Goal: Task Accomplishment & Management: Check status

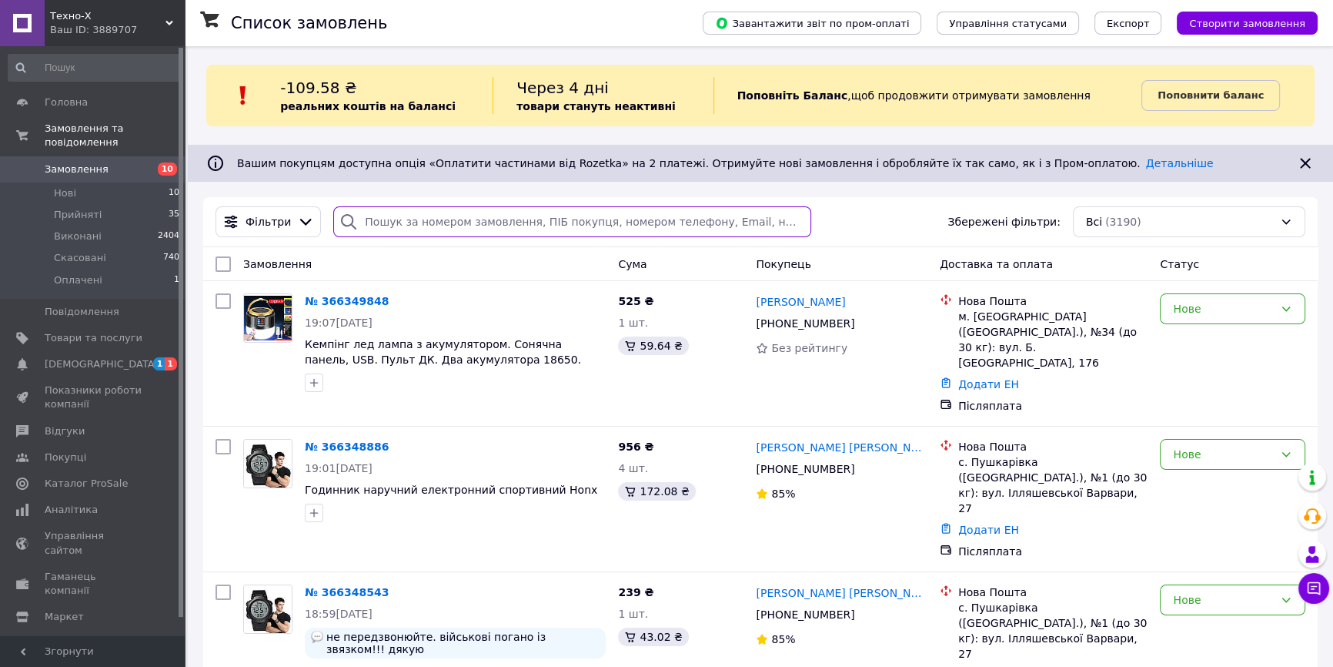
click at [390, 226] on input "search" at bounding box center [571, 221] width 477 height 31
paste input "363024137"
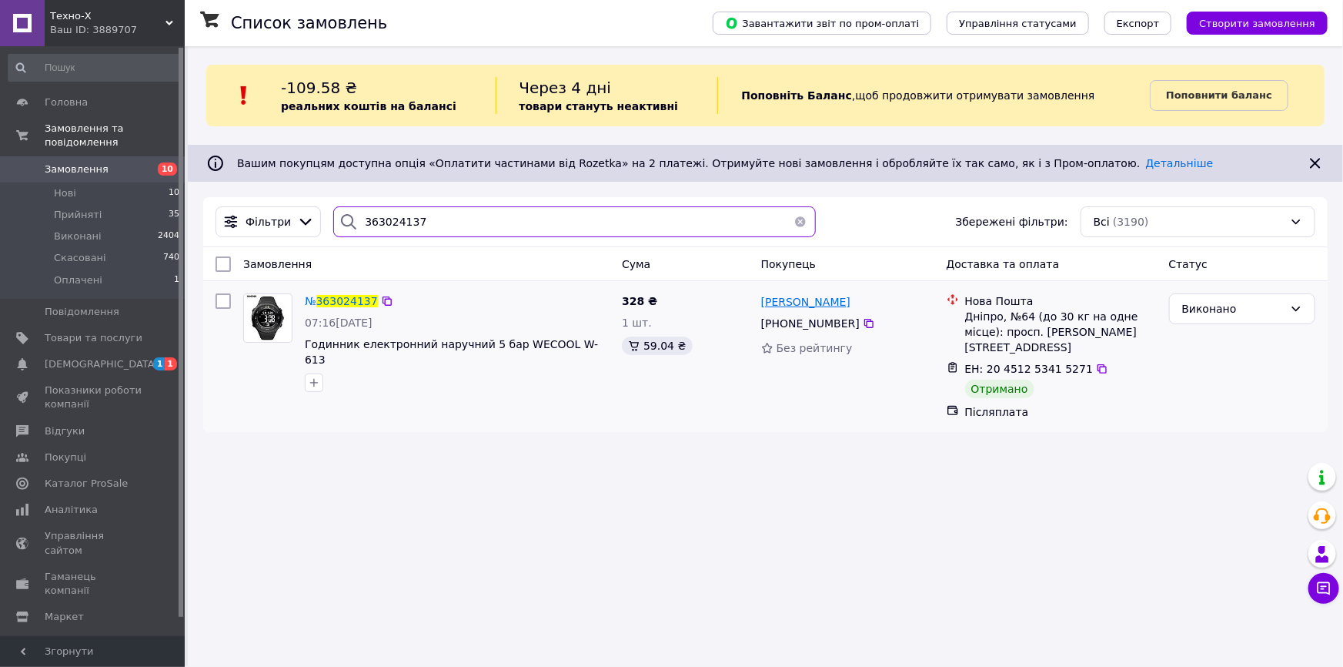
type input "363024137"
click at [793, 218] on button "button" at bounding box center [800, 221] width 31 height 31
